Goal: Task Accomplishment & Management: Manage account settings

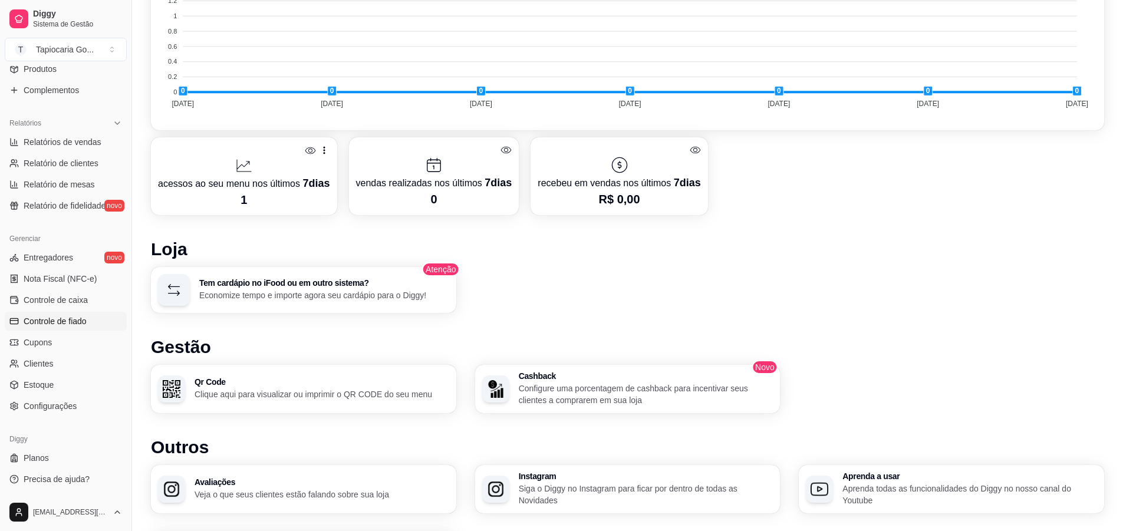
scroll to position [580, 0]
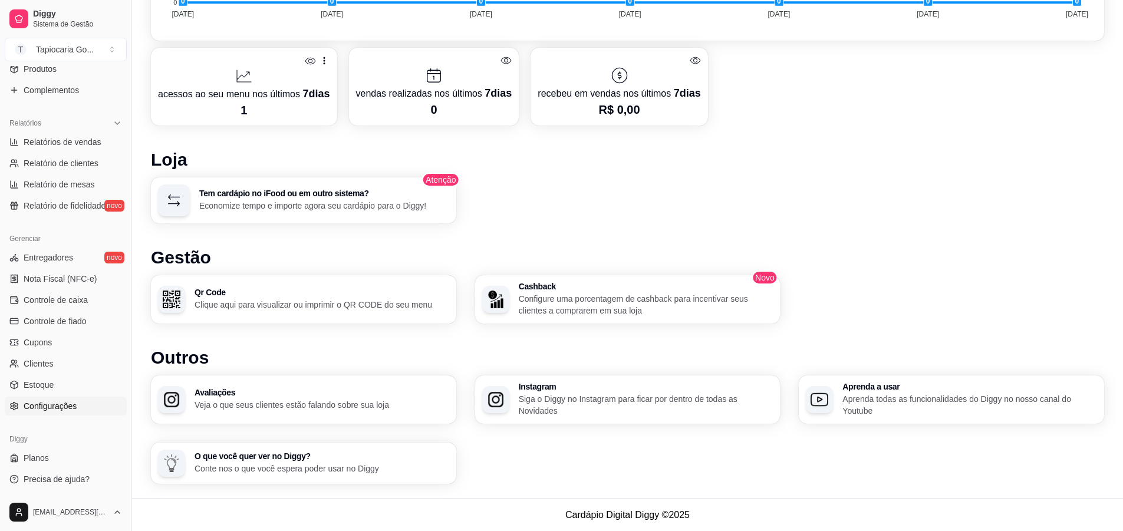
click at [67, 408] on span "Configurações" at bounding box center [50, 406] width 53 height 12
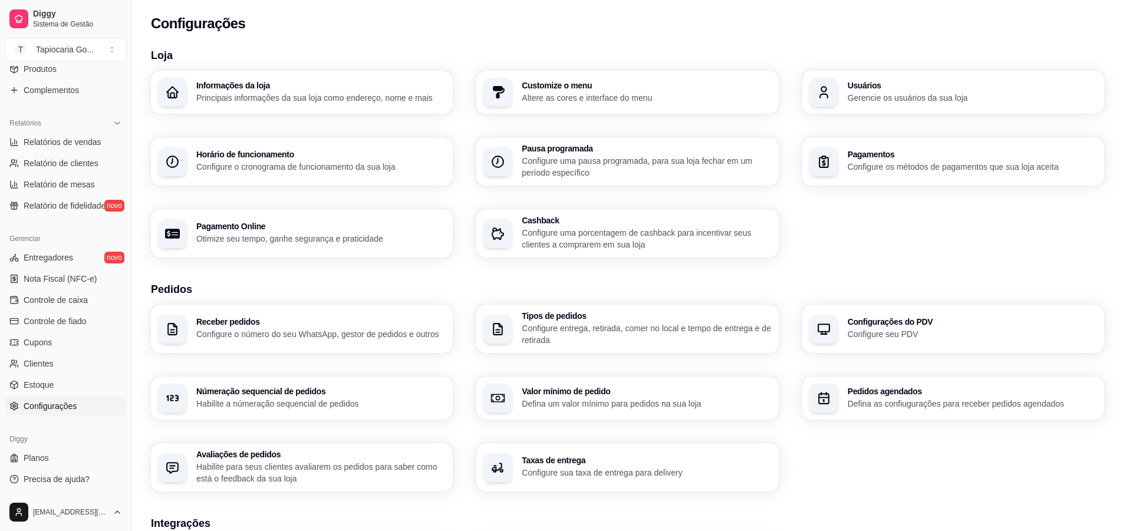
click at [260, 88] on h3 "Informações da loja" at bounding box center [320, 85] width 249 height 8
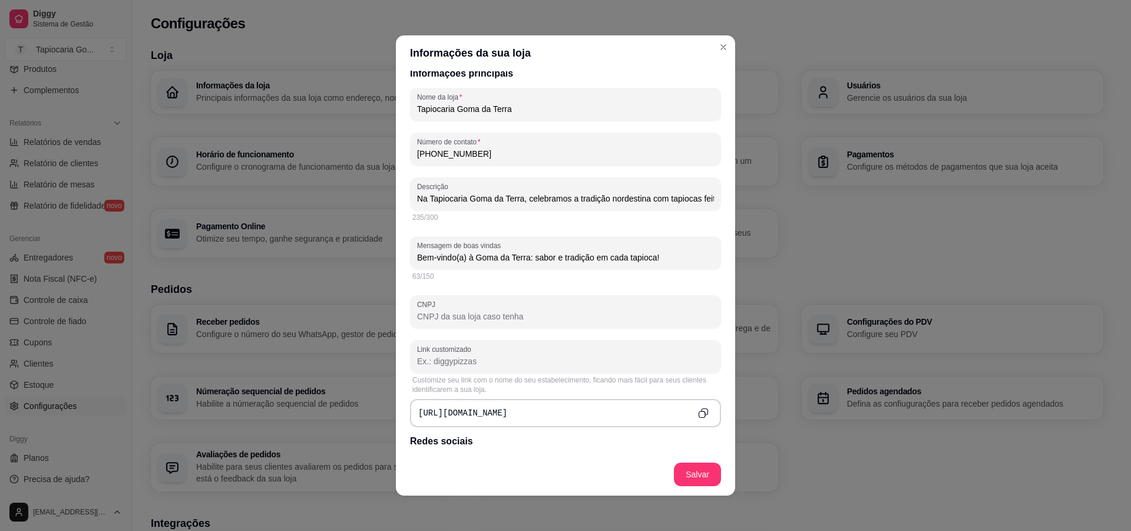
scroll to position [236, 0]
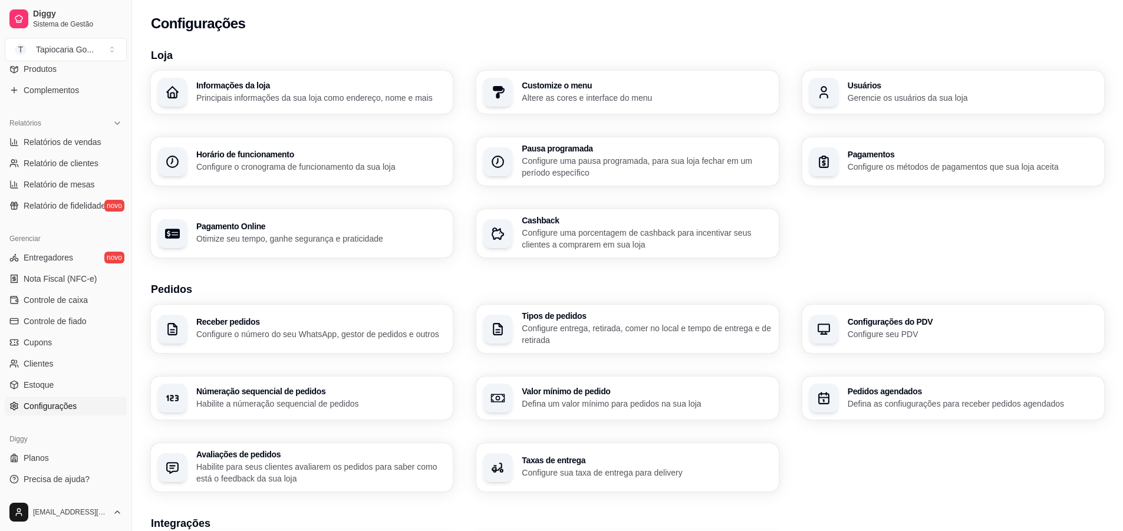
click at [905, 93] on p "Gerencie os usuários da sua loja" at bounding box center [971, 98] width 249 height 12
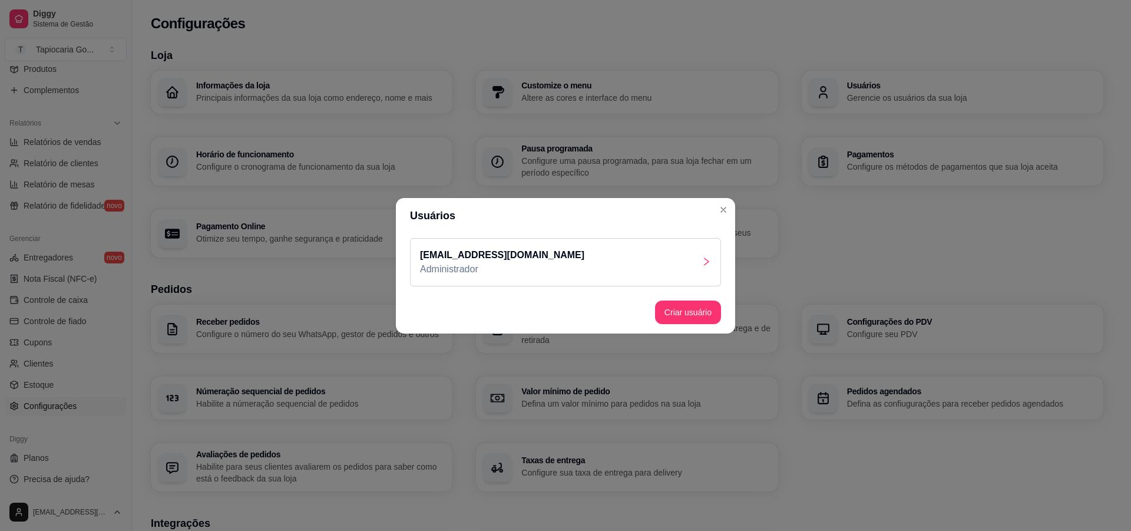
drag, startPoint x: 597, startPoint y: 252, endPoint x: 419, endPoint y: 257, distance: 178.0
click at [419, 257] on div "[EMAIL_ADDRESS][DOMAIN_NAME] Administrador" at bounding box center [565, 262] width 311 height 48
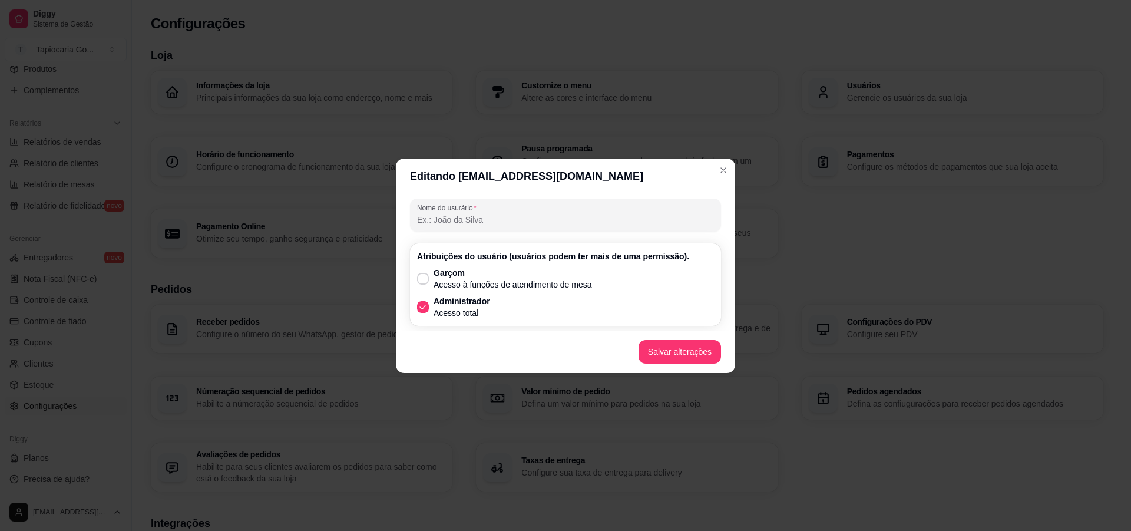
drag, startPoint x: 621, startPoint y: 179, endPoint x: 514, endPoint y: 188, distance: 106.5
click at [514, 190] on header "Editando [EMAIL_ADDRESS][DOMAIN_NAME]" at bounding box center [565, 176] width 339 height 35
click at [635, 169] on header "Editando [EMAIL_ADDRESS][DOMAIN_NAME]" at bounding box center [565, 176] width 339 height 35
drag, startPoint x: 636, startPoint y: 174, endPoint x: 458, endPoint y: 179, distance: 178.6
click at [458, 179] on header "Editando [EMAIL_ADDRESS][DOMAIN_NAME]" at bounding box center [565, 176] width 339 height 35
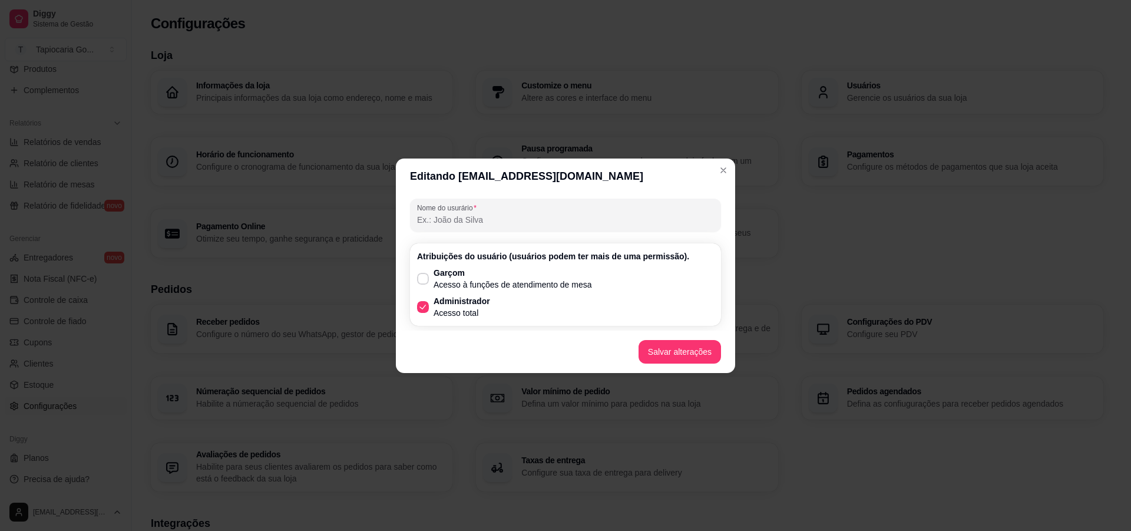
drag, startPoint x: 509, startPoint y: 169, endPoint x: 516, endPoint y: 165, distance: 7.4
copy header "[EMAIL_ADDRESS][DOMAIN_NAME]"
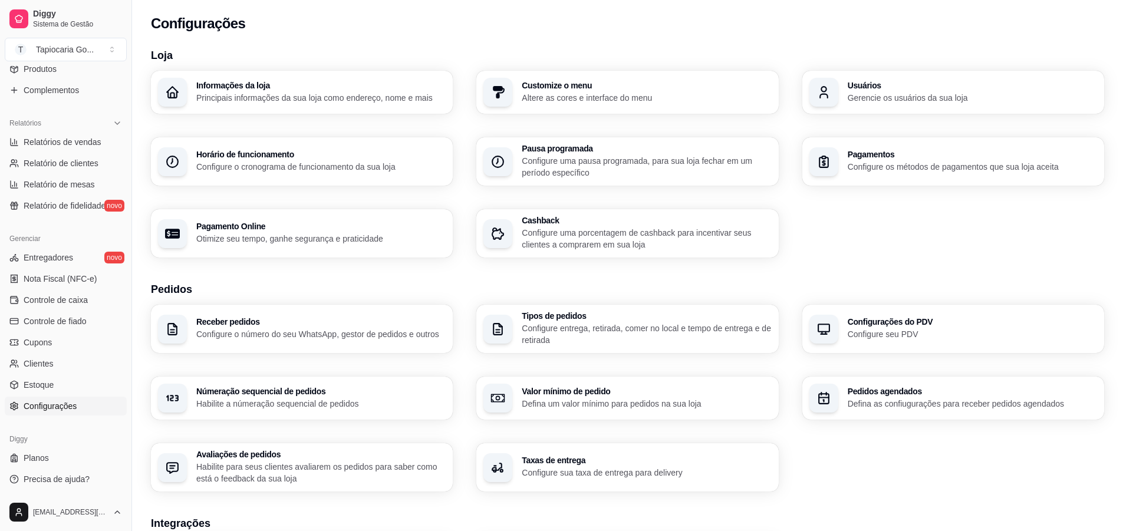
click at [321, 230] on h3 "Pagamento Online" at bounding box center [320, 226] width 249 height 8
select select "4.98"
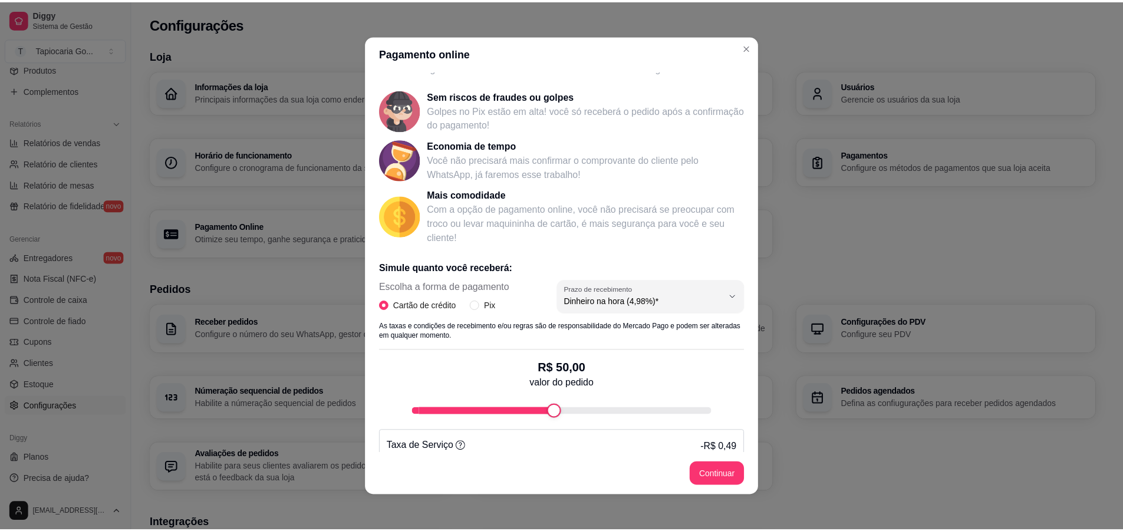
scroll to position [92, 0]
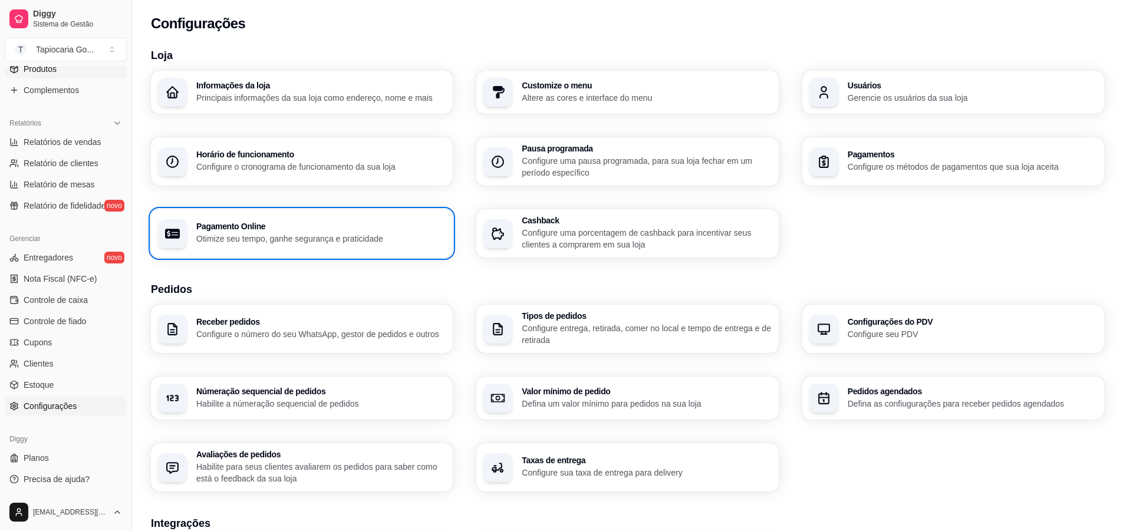
click at [67, 70] on link "Produtos" at bounding box center [66, 69] width 122 height 19
